Goal: Transaction & Acquisition: Purchase product/service

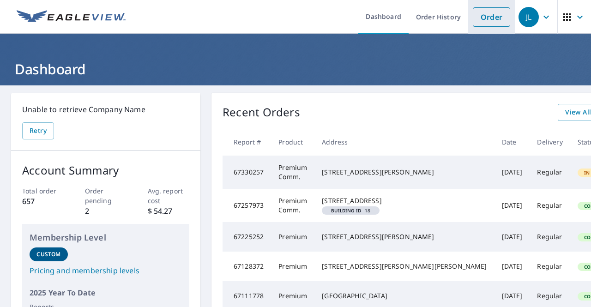
click at [490, 20] on link "Order" at bounding box center [491, 16] width 37 height 19
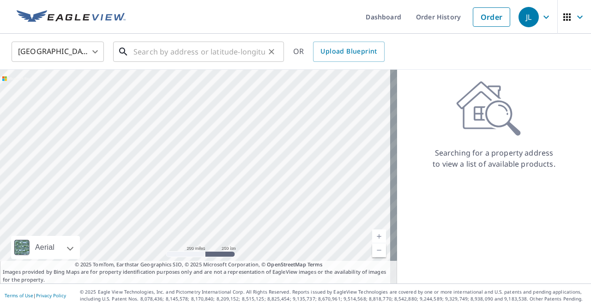
click at [143, 55] on input "text" at bounding box center [199, 52] width 132 height 26
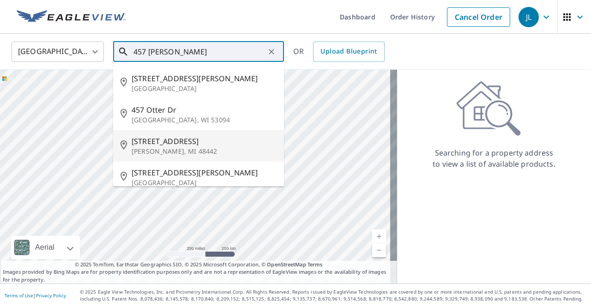
click at [153, 149] on p "[PERSON_NAME], MI 48442" at bounding box center [204, 151] width 145 height 9
type input "[STREET_ADDRESS][PERSON_NAME]"
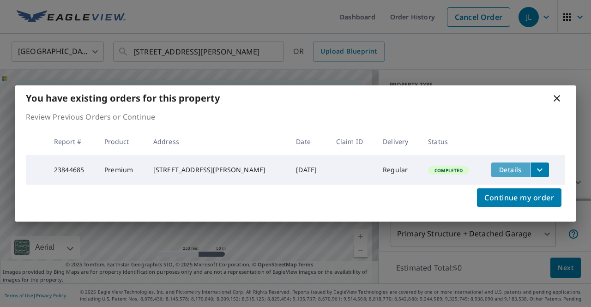
click at [503, 165] on span "Details" at bounding box center [511, 169] width 28 height 9
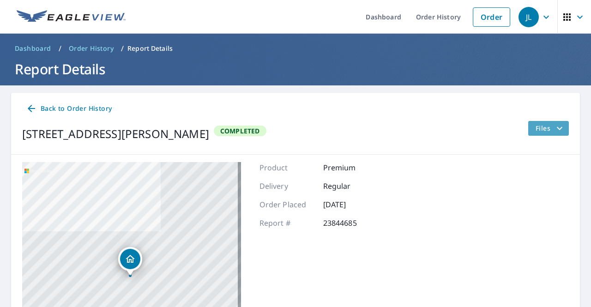
click at [554, 123] on icon "filesDropdownBtn-23844685" at bounding box center [559, 128] width 11 height 11
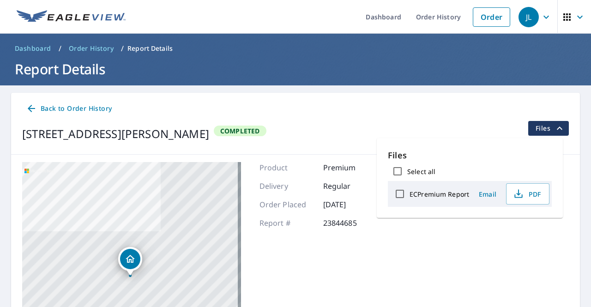
click at [436, 188] on div "ECPremium Report" at bounding box center [429, 193] width 79 height 19
click at [527, 196] on span "PDF" at bounding box center [527, 193] width 30 height 11
click at [33, 109] on icon at bounding box center [31, 108] width 11 height 11
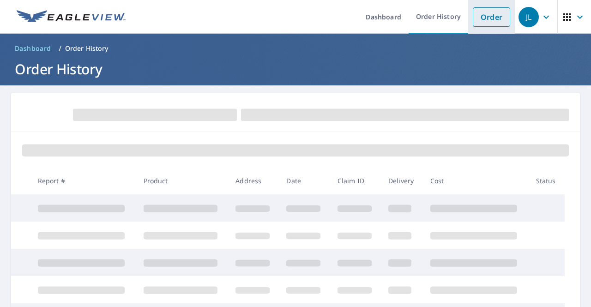
click at [486, 18] on link "Order" at bounding box center [491, 16] width 37 height 19
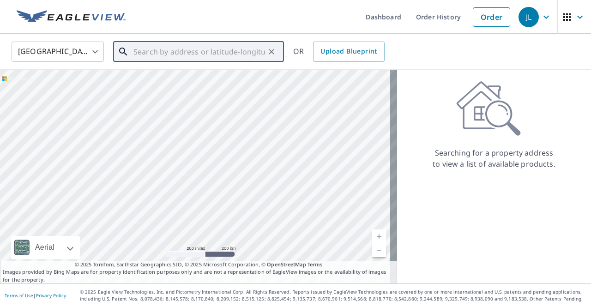
click at [142, 50] on input "text" at bounding box center [199, 52] width 132 height 26
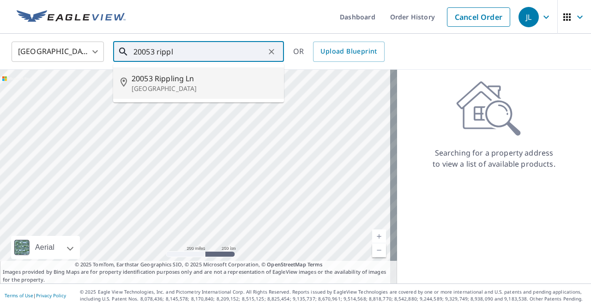
click at [169, 85] on p "[GEOGRAPHIC_DATA]" at bounding box center [204, 88] width 145 height 9
type input "[STREET_ADDRESS]"
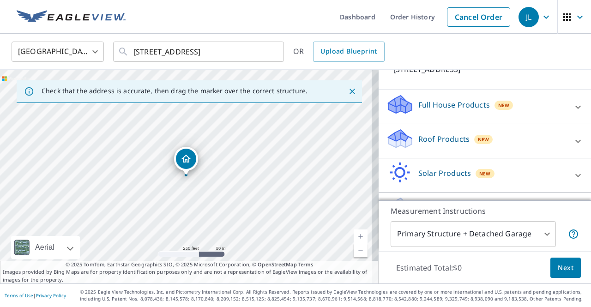
scroll to position [79, 0]
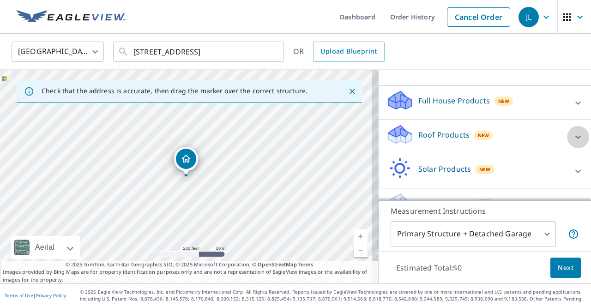
click at [573, 133] on icon at bounding box center [578, 137] width 11 height 11
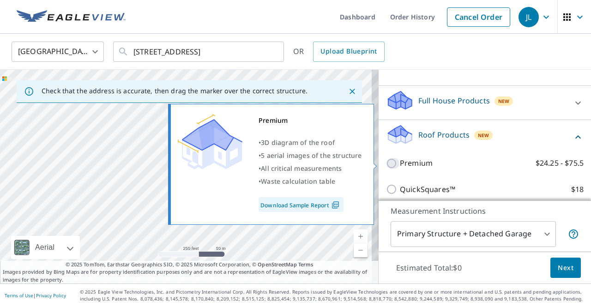
click at [387, 161] on input "Premium $24.25 - $75.5" at bounding box center [393, 163] width 14 height 11
checkbox input "true"
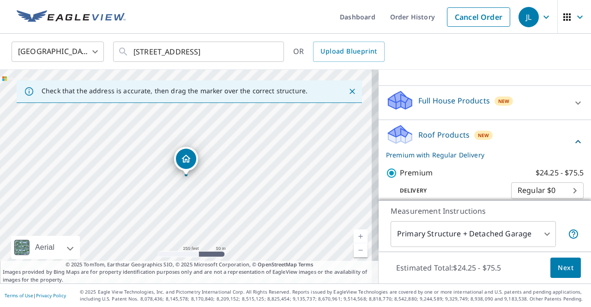
click at [551, 266] on button "Next" at bounding box center [566, 268] width 30 height 21
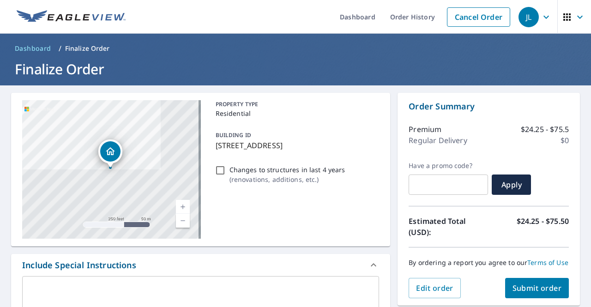
click at [513, 293] on span "Submit order" at bounding box center [537, 288] width 49 height 10
